Goal: Find specific fact: Find specific fact

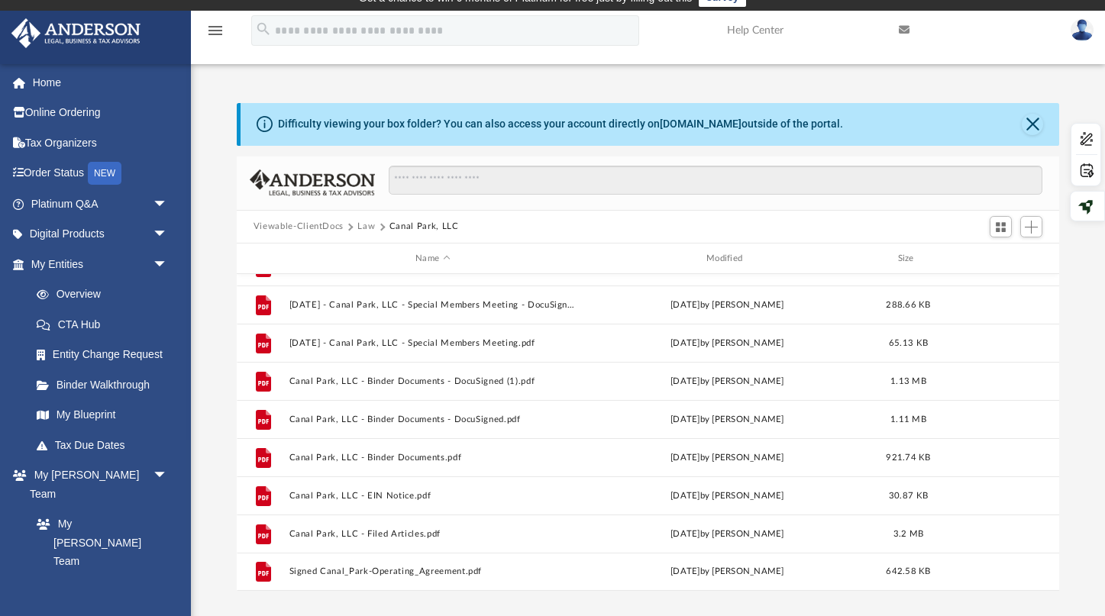
scroll to position [347, 823]
click at [96, 264] on link "My Entities arrow_drop_down" at bounding box center [101, 264] width 180 height 31
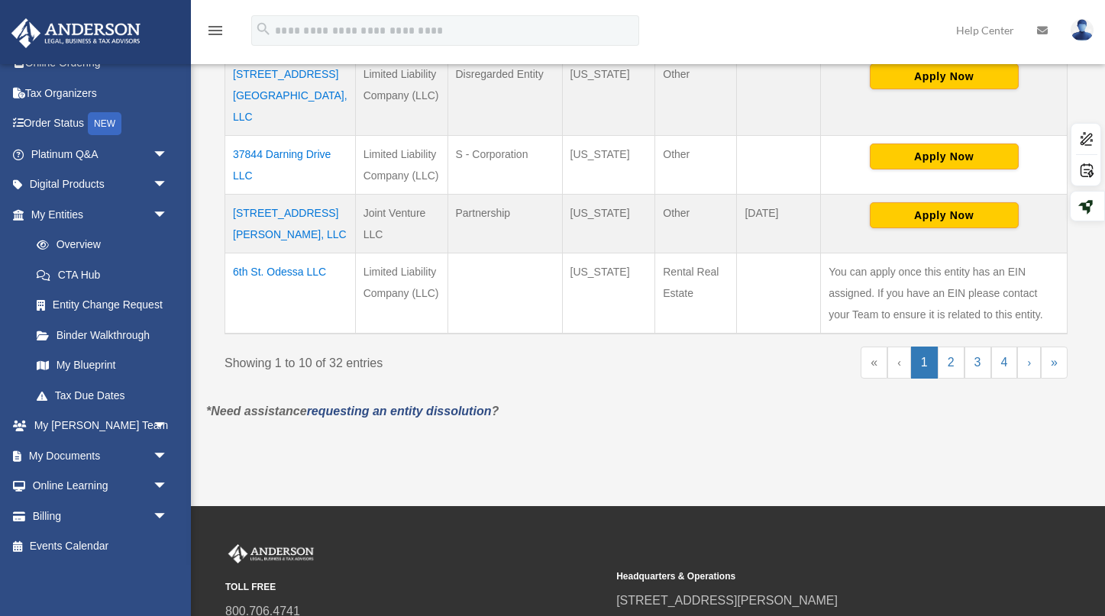
scroll to position [758, 0]
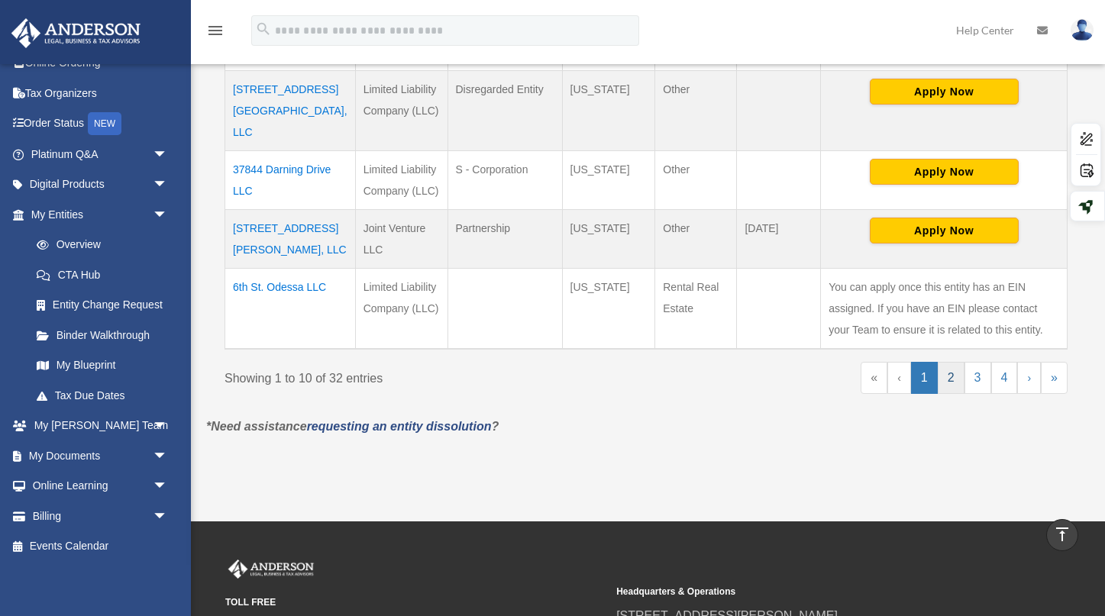
click at [954, 363] on link "2" at bounding box center [951, 378] width 27 height 32
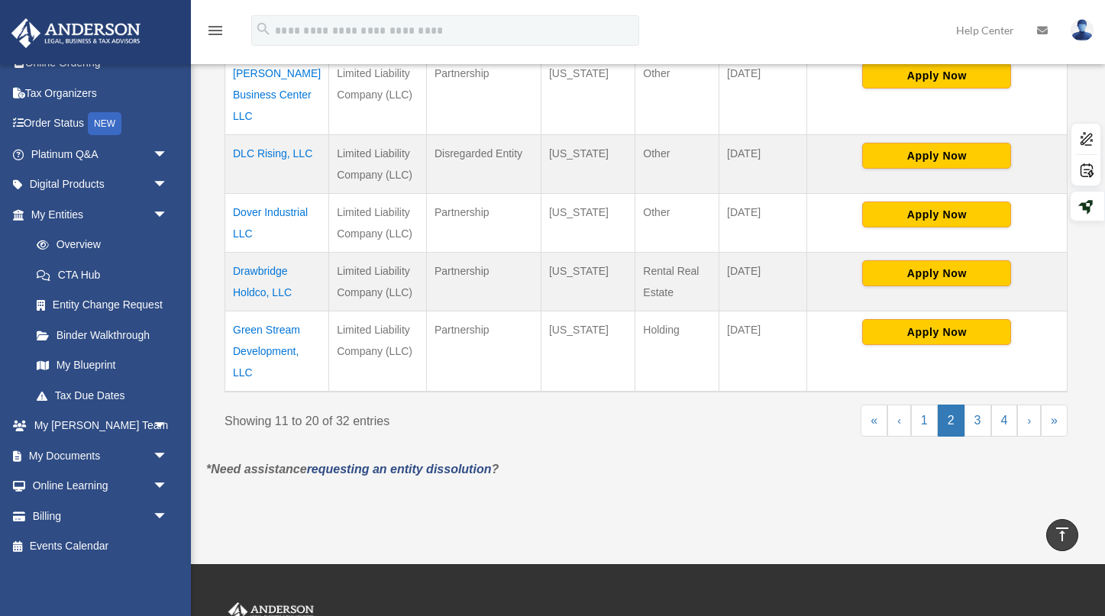
click at [269, 255] on td "Drawbridge Holdco, LLC" at bounding box center [277, 281] width 104 height 59
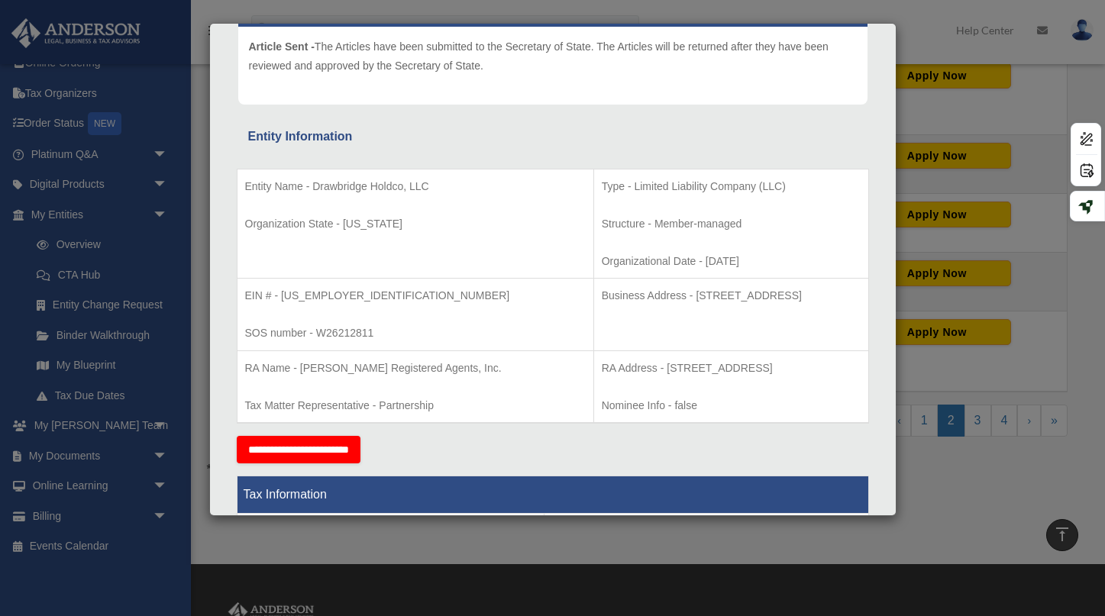
scroll to position [227, 0]
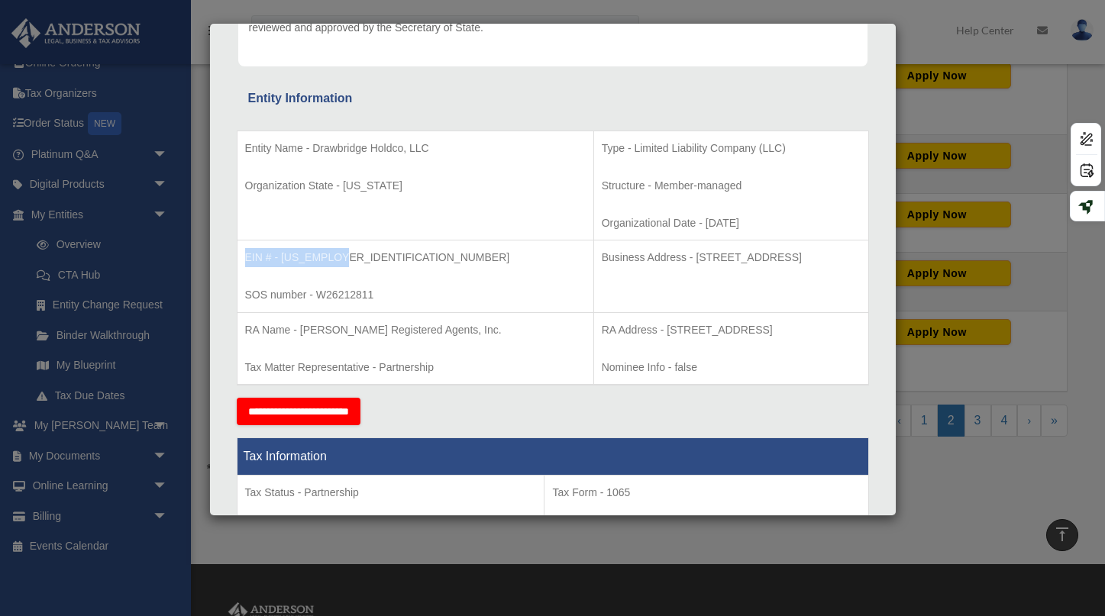
drag, startPoint x: 357, startPoint y: 253, endPoint x: 239, endPoint y: 251, distance: 118.4
click at [239, 251] on td "EIN # - 39-2848602 SOS number - W26212811" at bounding box center [415, 277] width 357 height 73
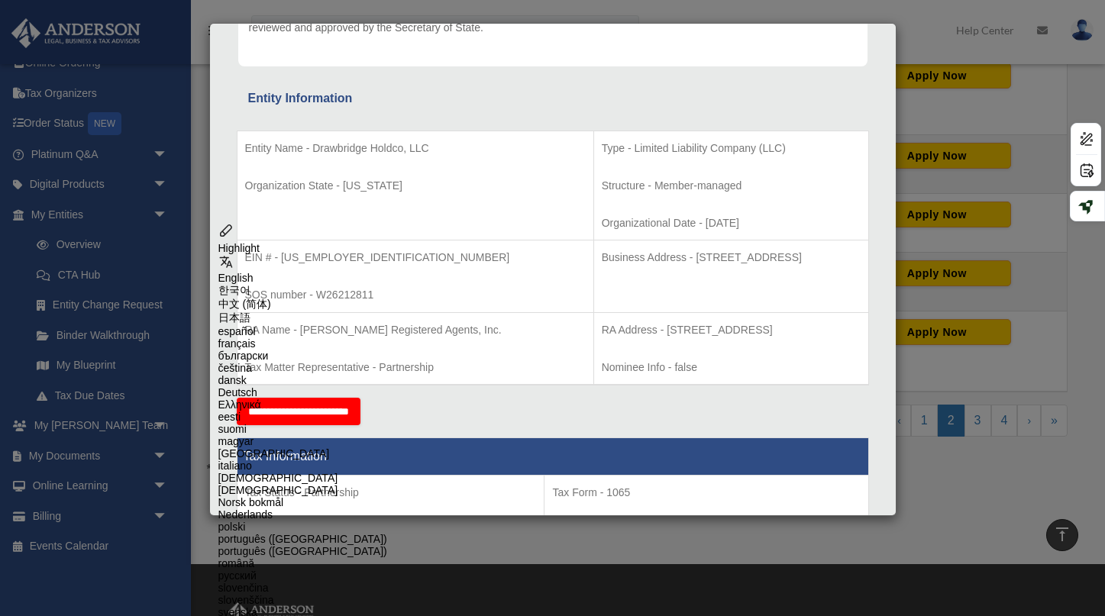
click at [390, 206] on td "Entity Name - Drawbridge Holdco, LLC Organization State - Maryland" at bounding box center [415, 186] width 357 height 110
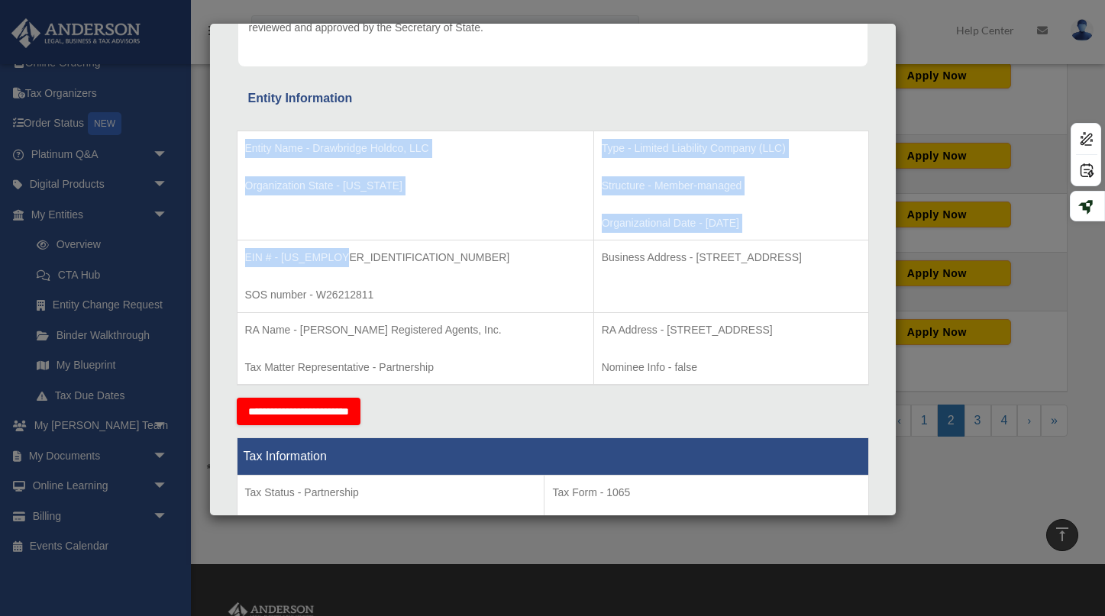
drag, startPoint x: 352, startPoint y: 254, endPoint x: 202, endPoint y: 254, distance: 149.7
click at [202, 254] on div "Details × Articles Sent Organizational Date" at bounding box center [552, 308] width 1105 height 616
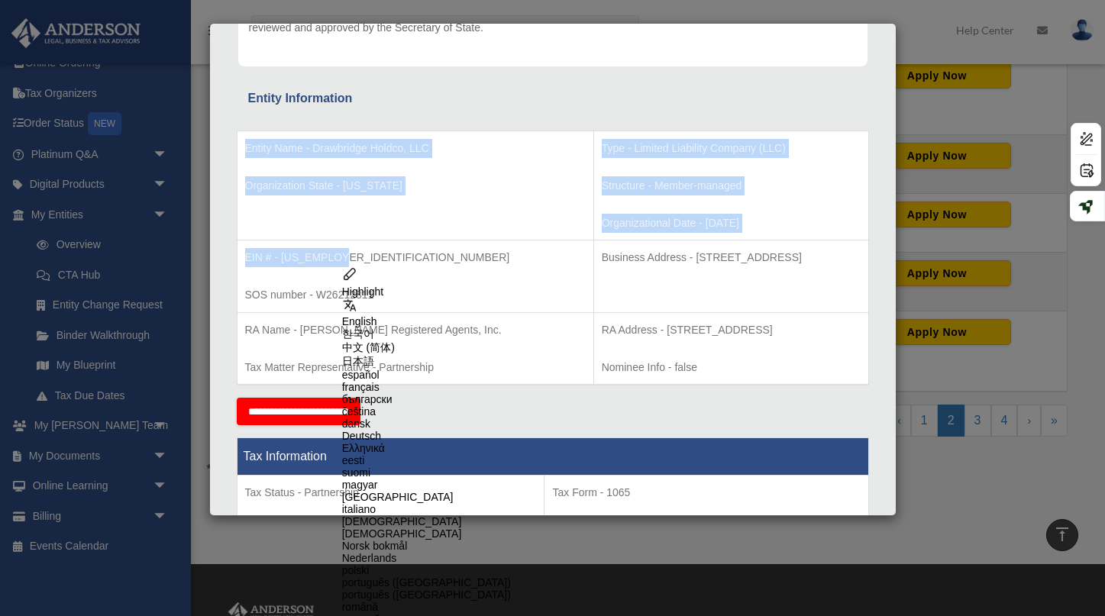
click at [298, 251] on p "EIN # - 39-2848602" at bounding box center [415, 257] width 341 height 19
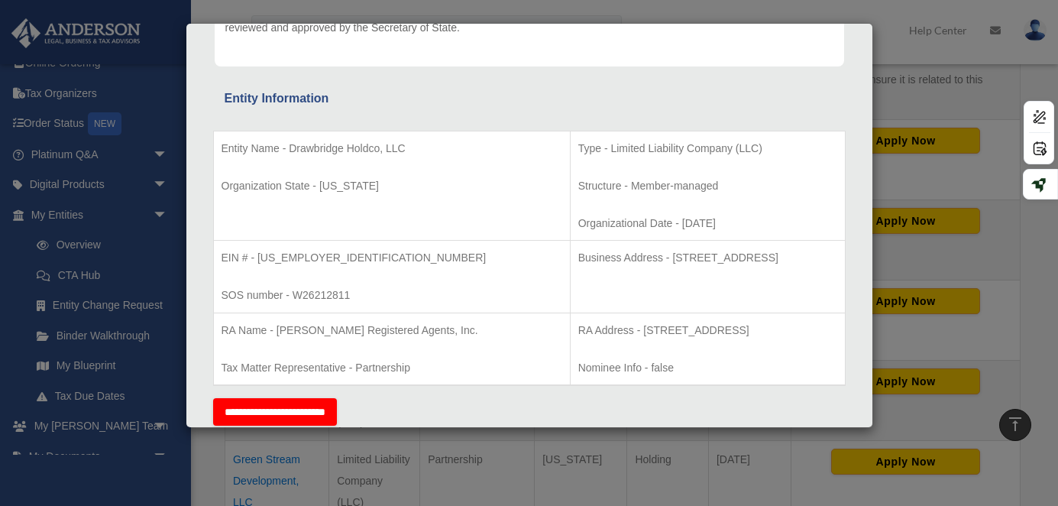
scroll to position [0, 0]
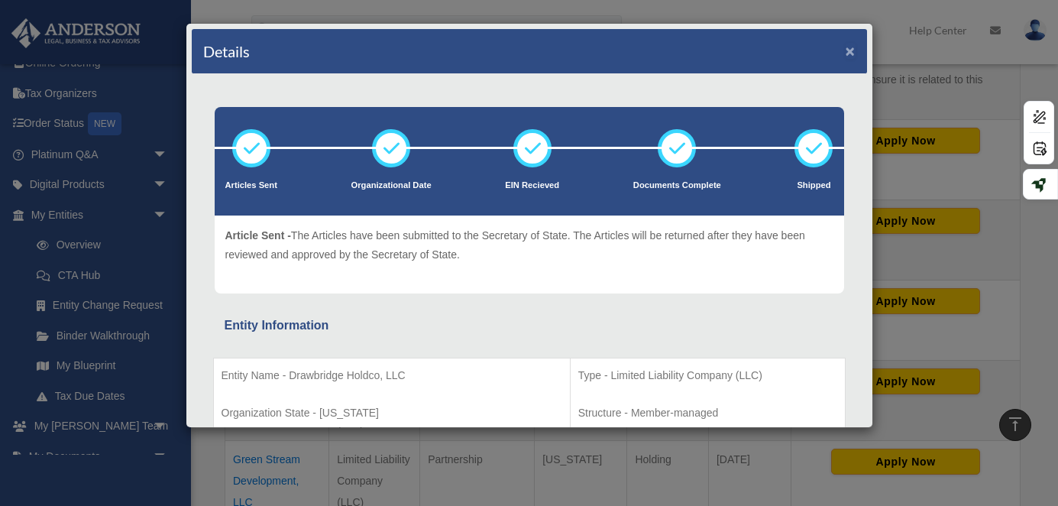
click at [849, 50] on button "×" at bounding box center [850, 51] width 10 height 16
